Goal: Task Accomplishment & Management: Manage account settings

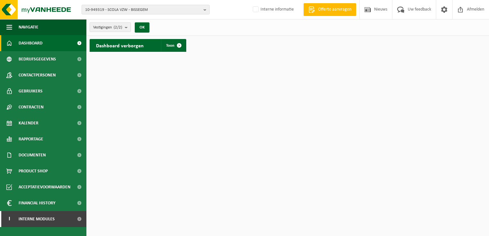
click at [32, 43] on span "Dashboard" at bounding box center [31, 43] width 24 height 16
click at [42, 42] on span "Dashboard" at bounding box center [31, 43] width 24 height 16
click at [475, 8] on span "Afmelden" at bounding box center [475, 9] width 20 height 19
